Goal: Task Accomplishment & Management: Manage account settings

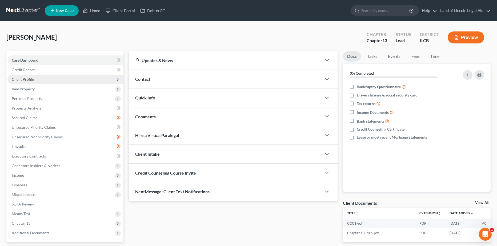
click at [67, 79] on span "Client Profile" at bounding box center [65, 80] width 116 height 10
click at [45, 76] on span "Client Profile" at bounding box center [65, 80] width 116 height 10
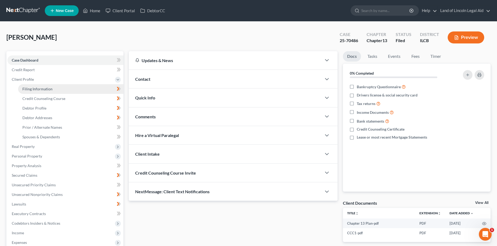
click at [59, 86] on link "Filing Information" at bounding box center [70, 89] width 105 height 10
select select "1"
select select "0"
select select "3"
select select "2"
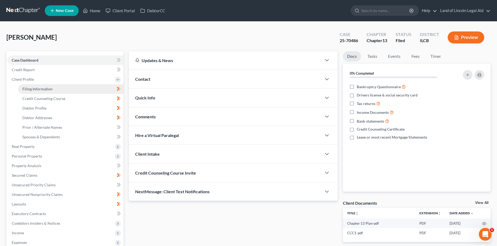
select select "14"
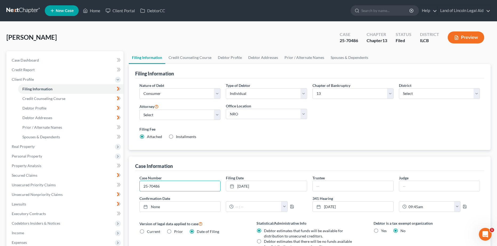
drag, startPoint x: 164, startPoint y: 185, endPoint x: 131, endPoint y: 185, distance: 33.1
click at [131, 185] on div "Case Information Case Number 25-70486 Filing Date 6/9/2025 close Date 6/9/2025 …" at bounding box center [310, 236] width 362 height 158
click at [62, 98] on span "Credit Counseling Course" at bounding box center [43, 98] width 43 height 5
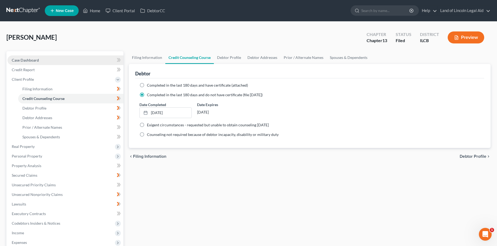
click at [53, 60] on link "Case Dashboard" at bounding box center [65, 60] width 116 height 10
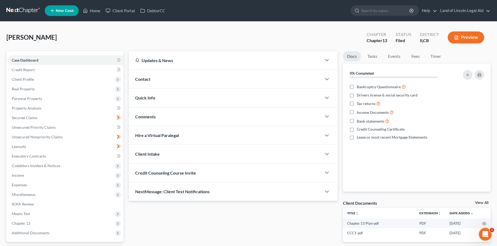
click at [197, 104] on div "Quick Info" at bounding box center [225, 98] width 193 height 18
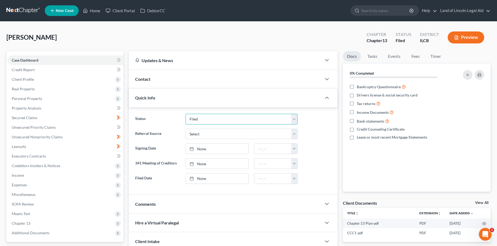
click at [199, 121] on select "Assigned Closed Discharged Dismissed Filed In Progress Not Filed Ready to File …" at bounding box center [242, 119] width 112 height 11
select select "5"
click at [186, 114] on select "Assigned Closed Discharged Dismissed Filed In Progress Not Filed Ready to File …" at bounding box center [242, 119] width 112 height 11
click at [65, 107] on link "Property Analysis" at bounding box center [65, 109] width 116 height 10
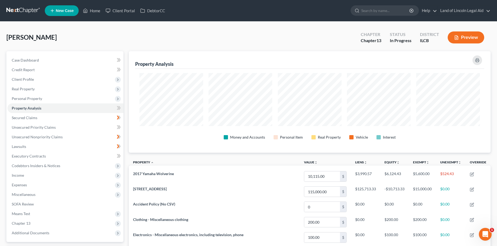
scroll to position [101, 362]
click at [37, 70] on link "Credit Report" at bounding box center [65, 70] width 116 height 10
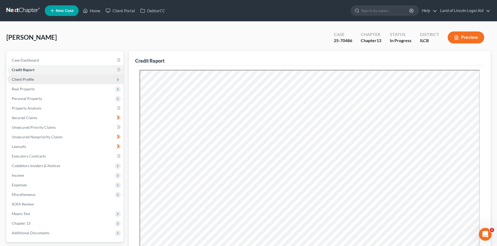
click at [54, 77] on span "Client Profile" at bounding box center [65, 80] width 116 height 10
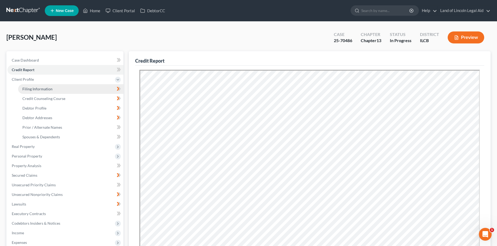
click at [71, 86] on link "Filing Information" at bounding box center [70, 89] width 105 height 10
select select "1"
select select "0"
select select "3"
select select "2"
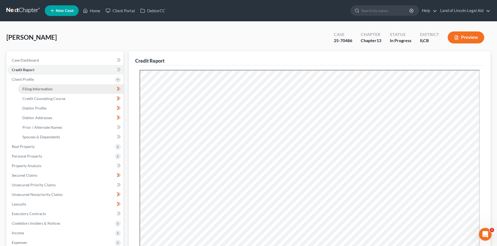
select select "14"
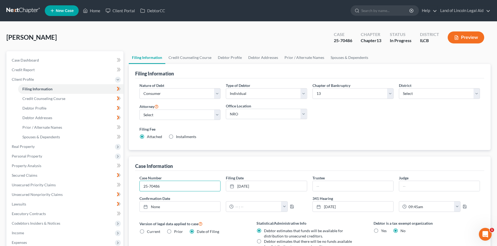
drag, startPoint x: 181, startPoint y: 185, endPoint x: 132, endPoint y: 185, distance: 49.1
click at [132, 186] on div "Case Information Case Number 25-70486 Filing Date 6/9/2025 close Date 6/9/2025 …" at bounding box center [310, 236] width 362 height 158
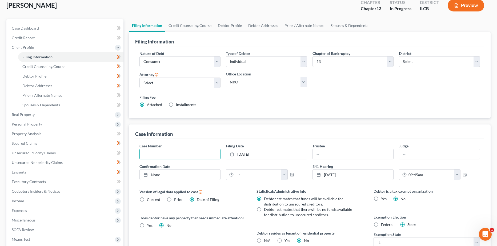
scroll to position [97, 0]
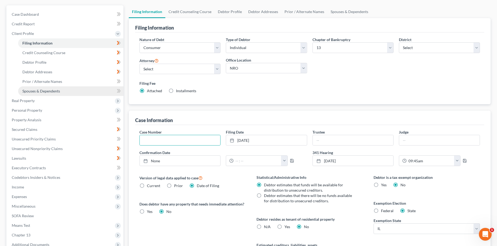
click at [65, 93] on link "Spouses & Dependents" at bounding box center [70, 91] width 105 height 10
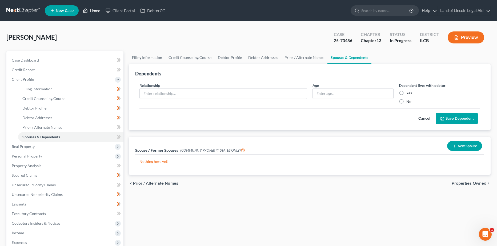
click at [94, 13] on link "Home" at bounding box center [91, 11] width 23 height 10
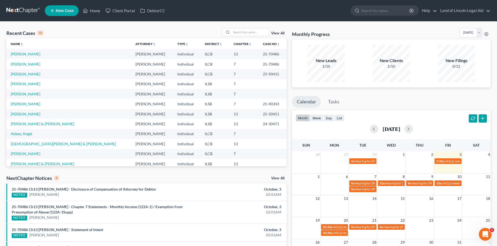
click at [280, 34] on link "View All" at bounding box center [277, 33] width 13 height 4
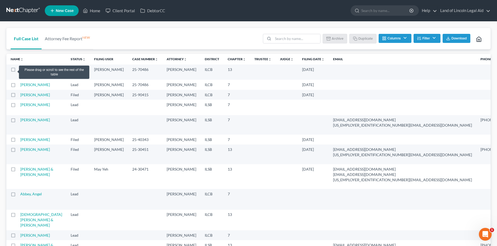
click at [18, 71] on label at bounding box center [18, 71] width 0 height 0
click at [20, 70] on input "checkbox" at bounding box center [21, 68] width 3 height 3
checkbox input "true"
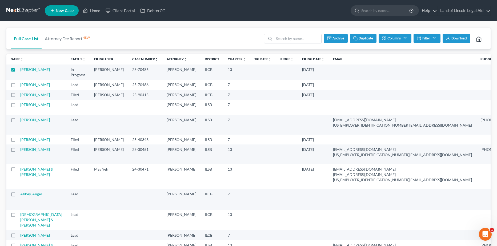
click at [363, 37] on button "Duplicate" at bounding box center [363, 38] width 27 height 9
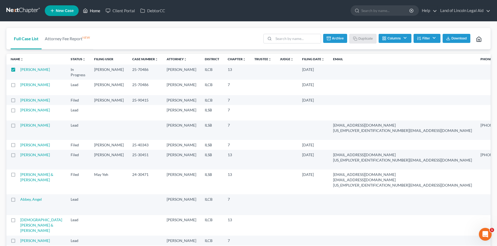
click at [93, 12] on link "Home" at bounding box center [91, 11] width 23 height 10
